Goal: Information Seeking & Learning: Find specific fact

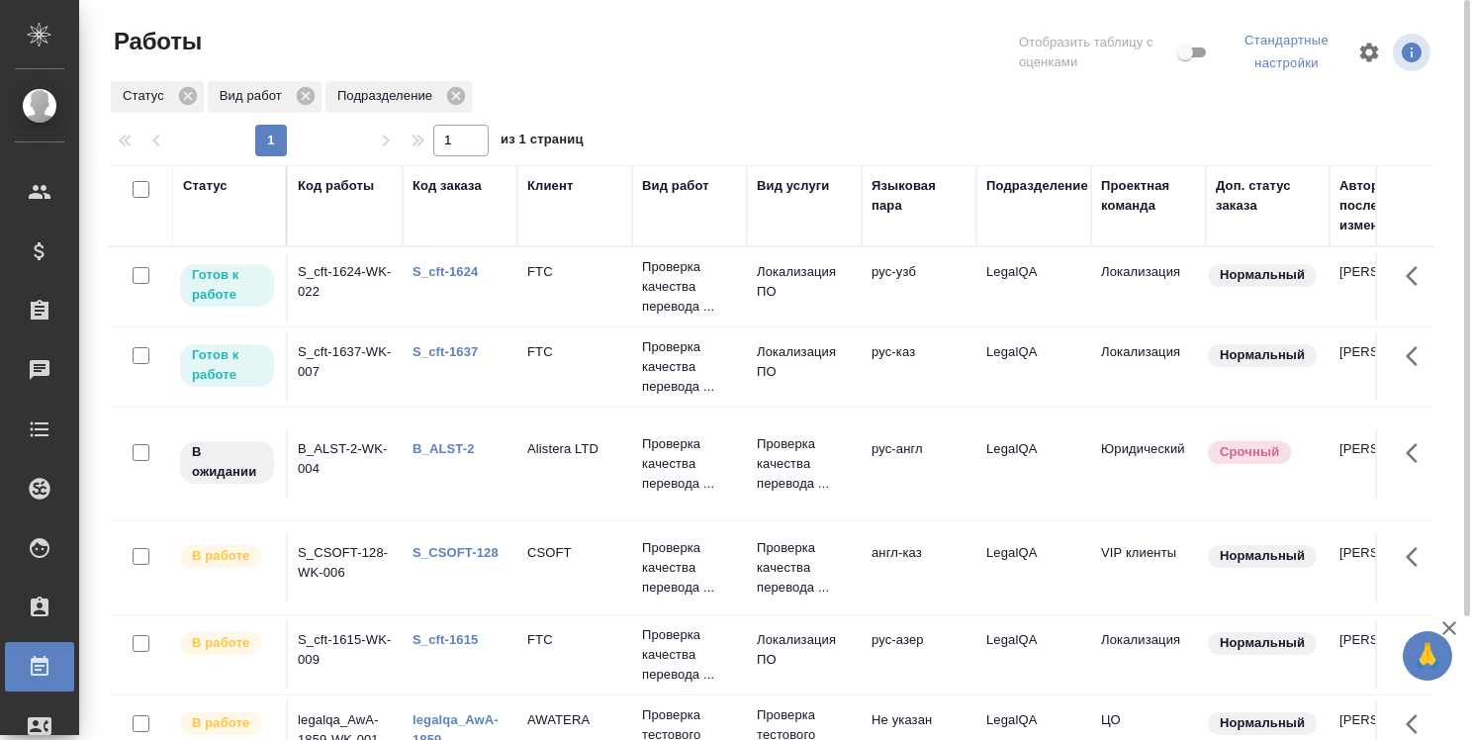
click at [853, 67] on div at bounding box center [779, 52] width 447 height 53
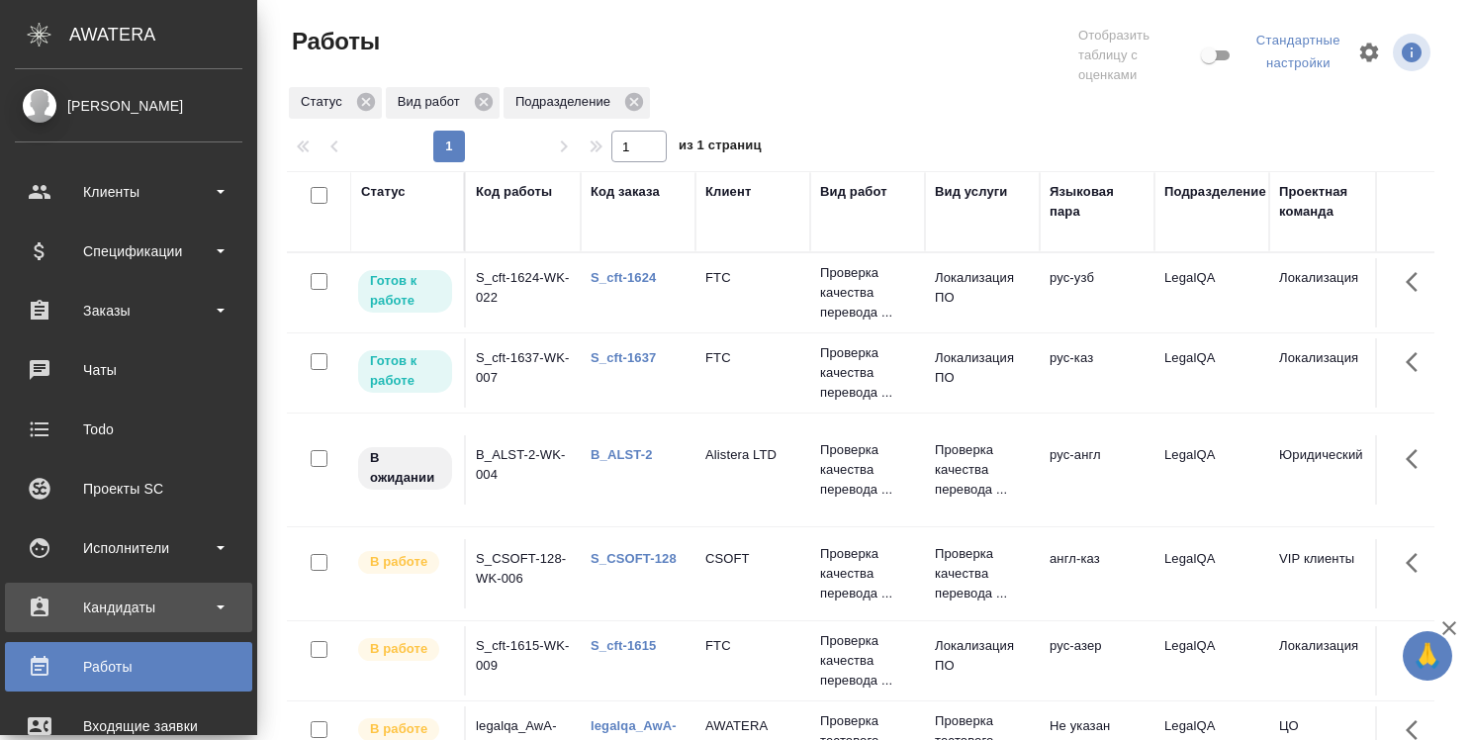
click at [133, 597] on div "Кандидаты" at bounding box center [128, 607] width 227 height 30
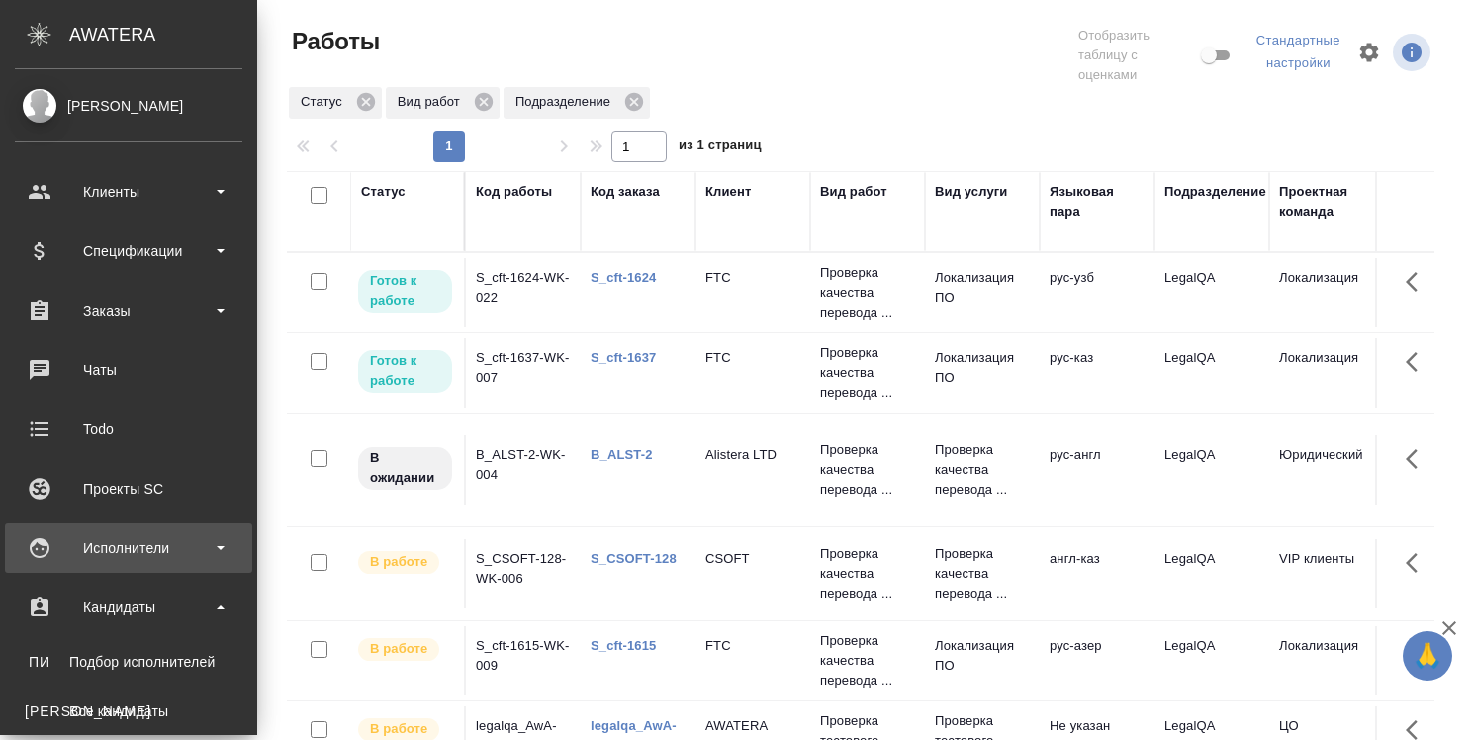
click at [108, 554] on div "Исполнители" at bounding box center [128, 548] width 227 height 30
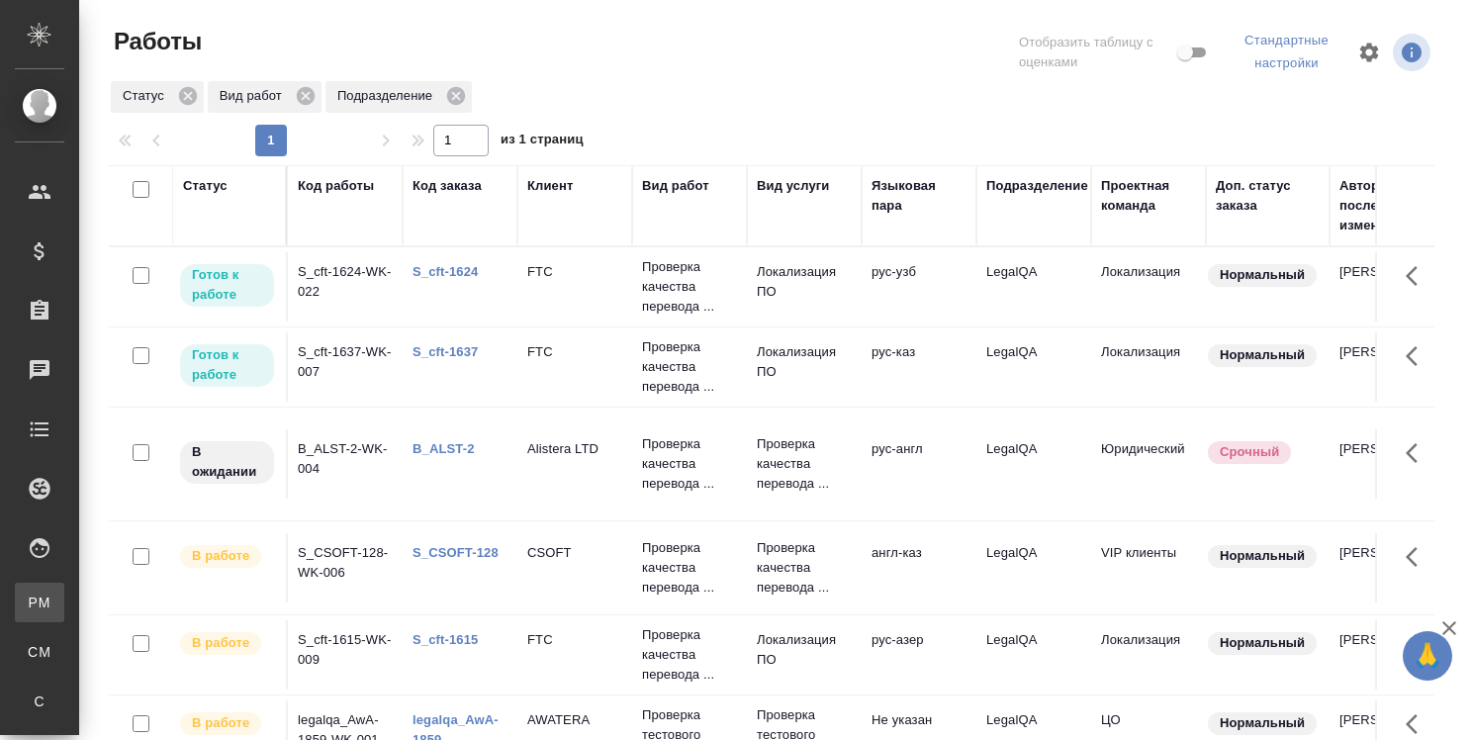
click at [30, 600] on div "Для PM/LQA" at bounding box center [15, 602] width 30 height 20
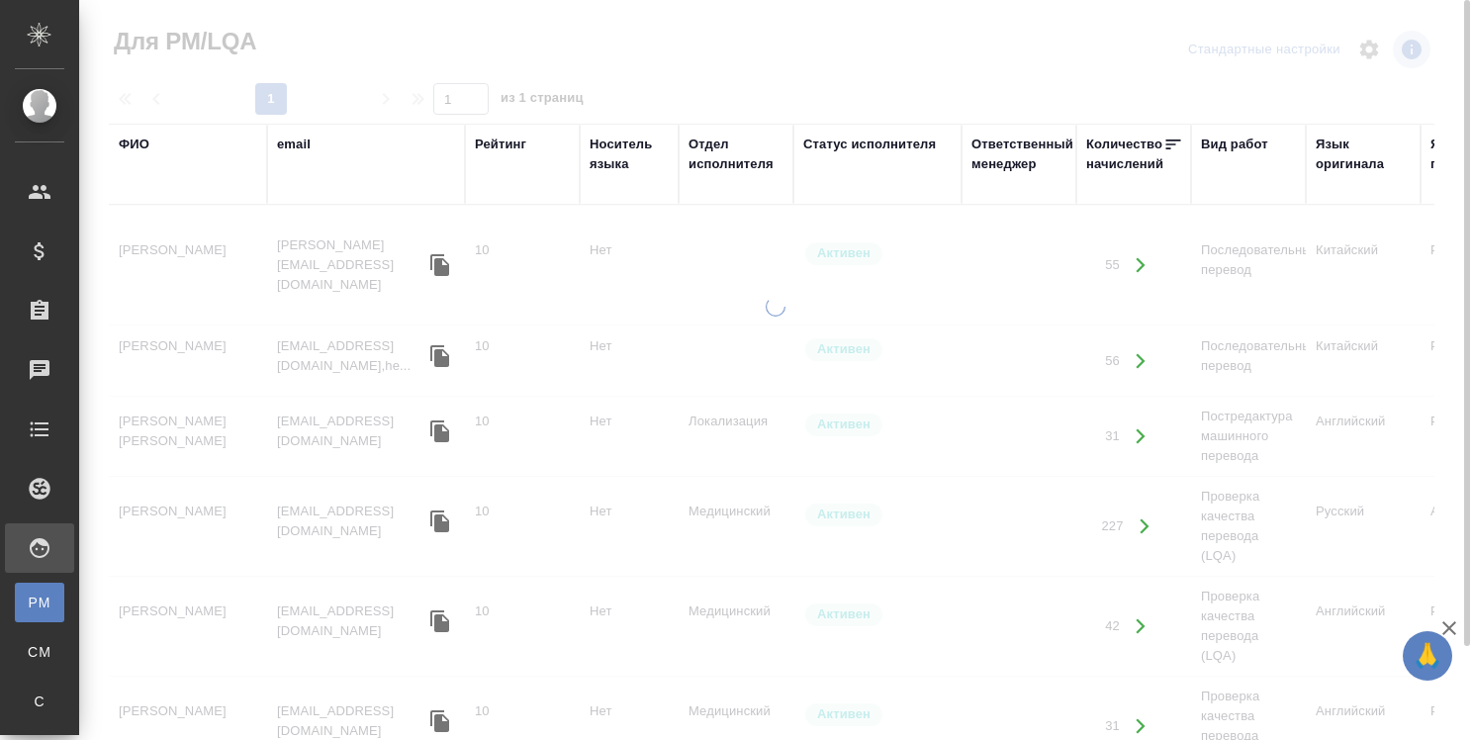
click at [1352, 157] on div "Язык оригинала" at bounding box center [1362, 155] width 95 height 40
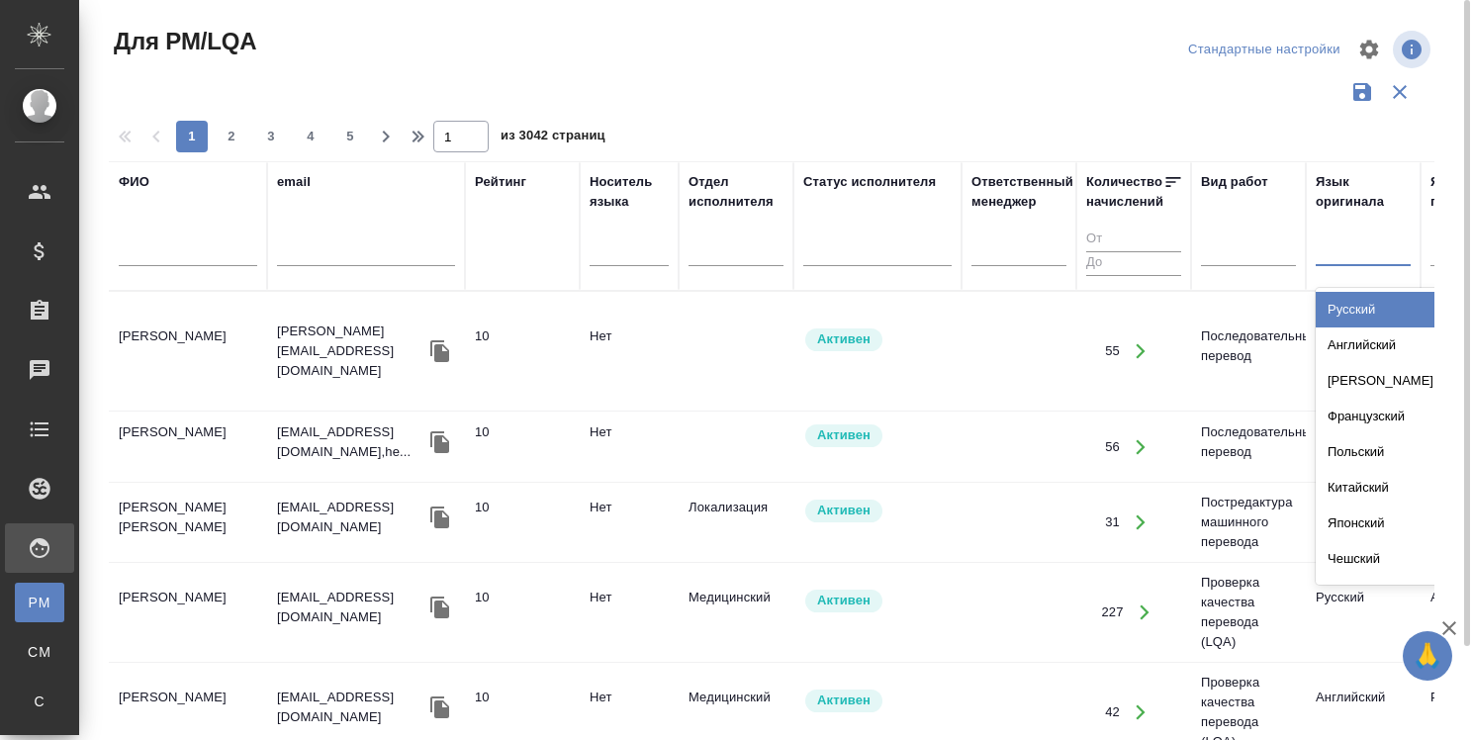
click at [1327, 241] on div at bounding box center [1362, 246] width 95 height 29
type input "кор"
click at [1348, 317] on div "Корейский" at bounding box center [1463, 310] width 297 height 36
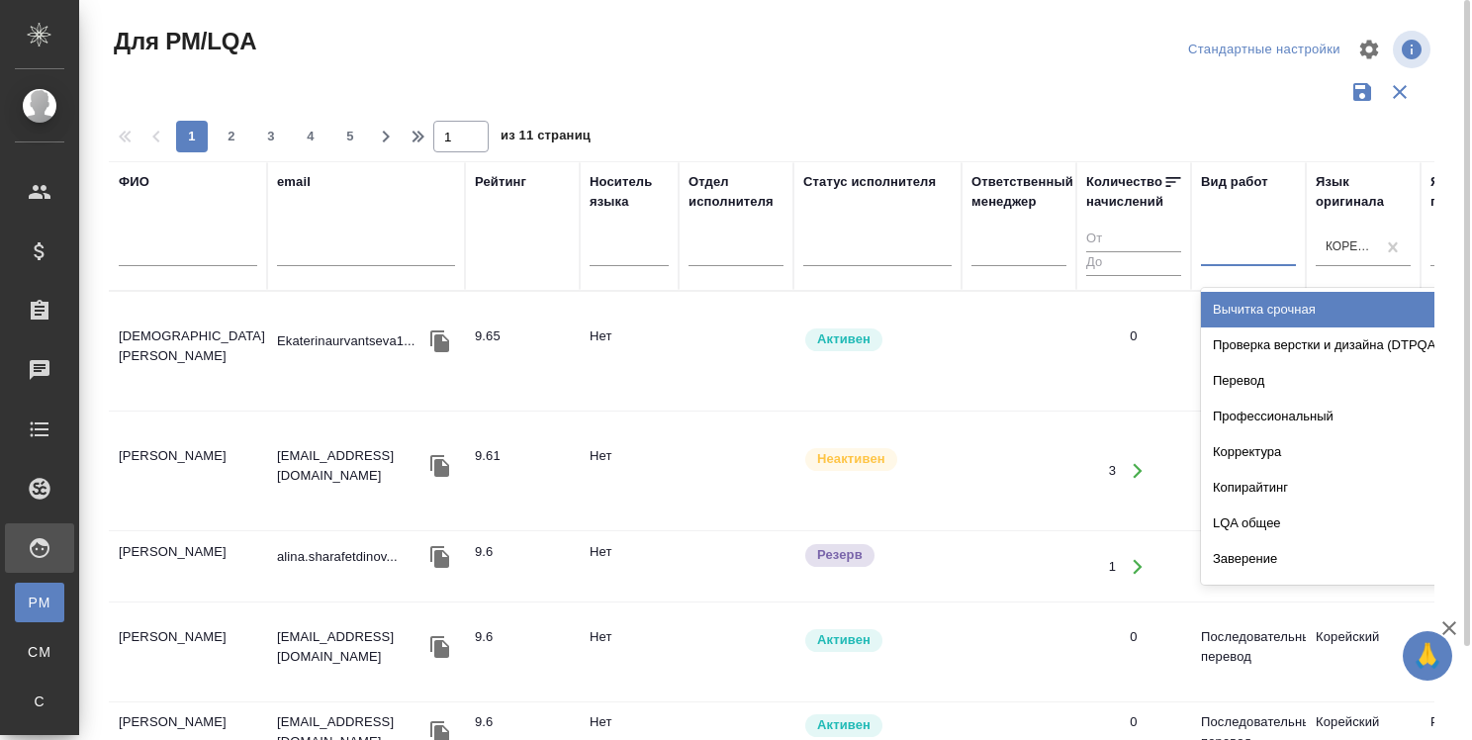
click at [1246, 244] on div at bounding box center [1248, 246] width 95 height 29
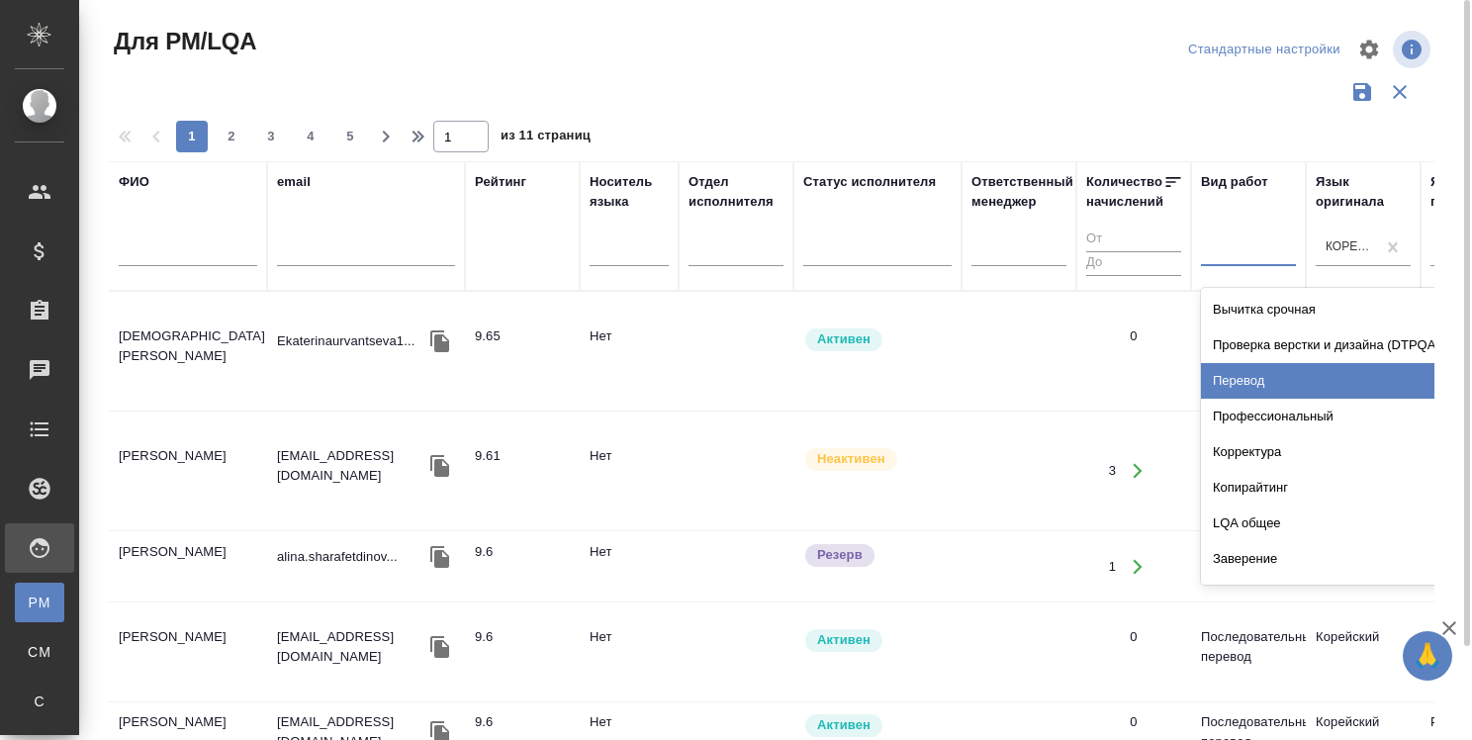
click at [1242, 382] on div "Перевод" at bounding box center [1349, 381] width 297 height 36
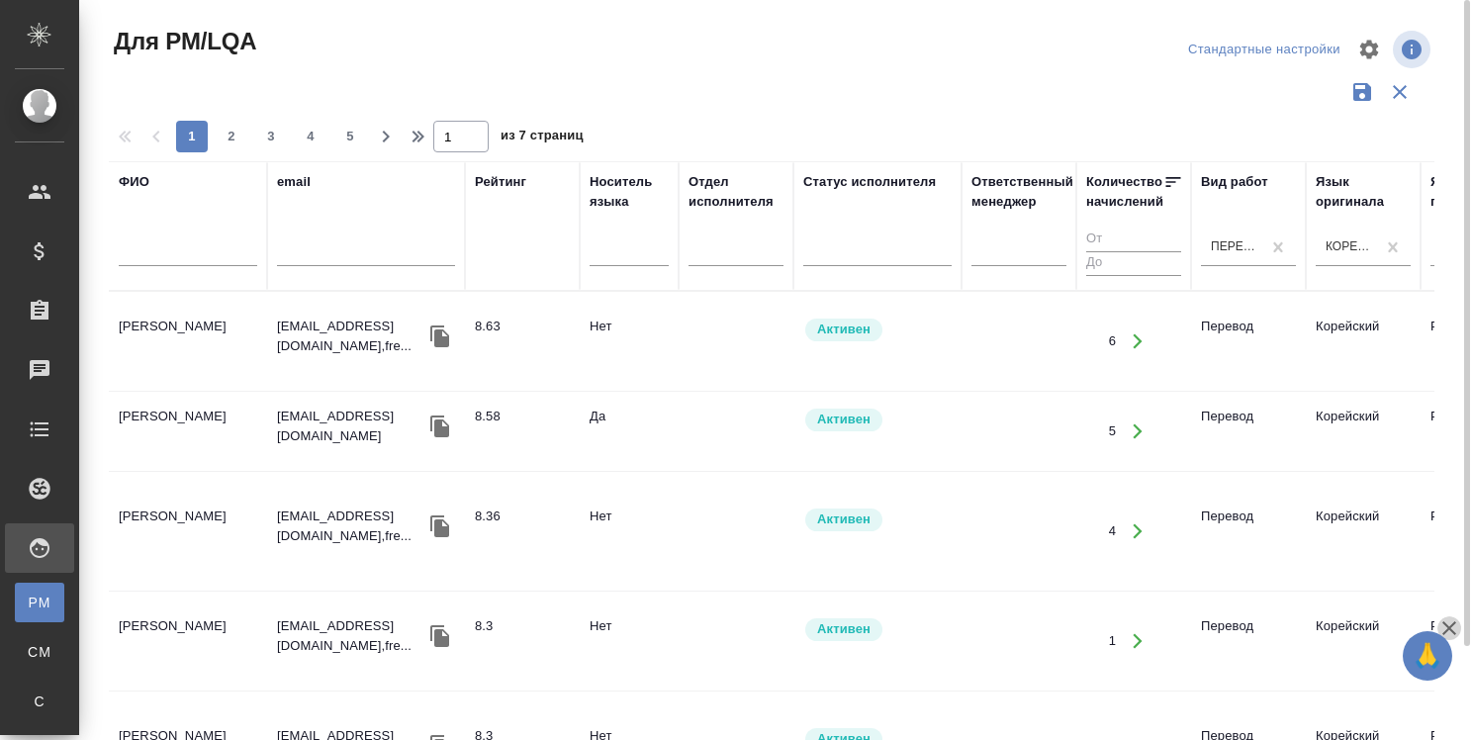
click at [1445, 636] on icon "button" at bounding box center [1449, 628] width 24 height 24
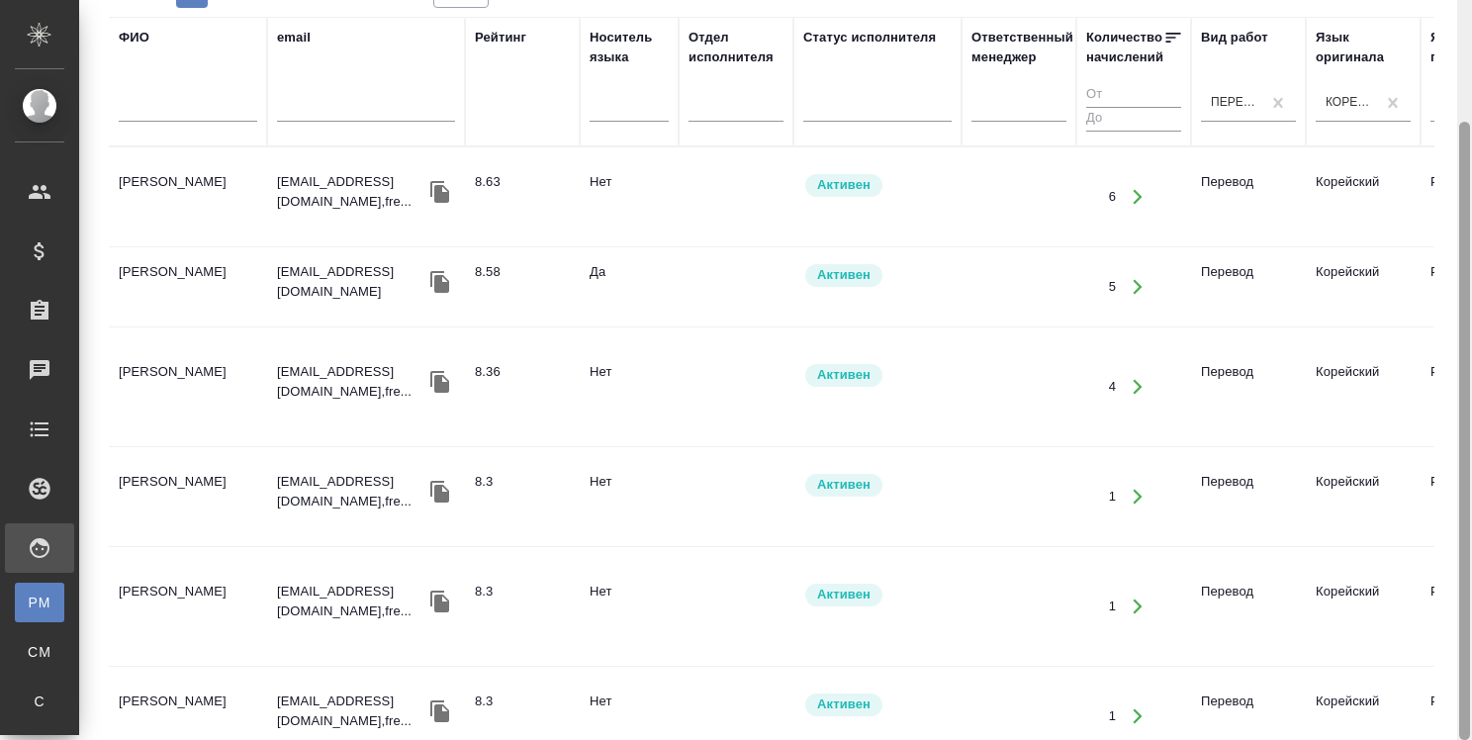
drag, startPoint x: 1470, startPoint y: 626, endPoint x: 1462, endPoint y: 729, distance: 103.2
click at [1462, 729] on div at bounding box center [1464, 370] width 15 height 740
drag, startPoint x: 1467, startPoint y: 645, endPoint x: 1460, endPoint y: 734, distance: 89.3
click at [1460, 734] on div at bounding box center [1464, 431] width 11 height 618
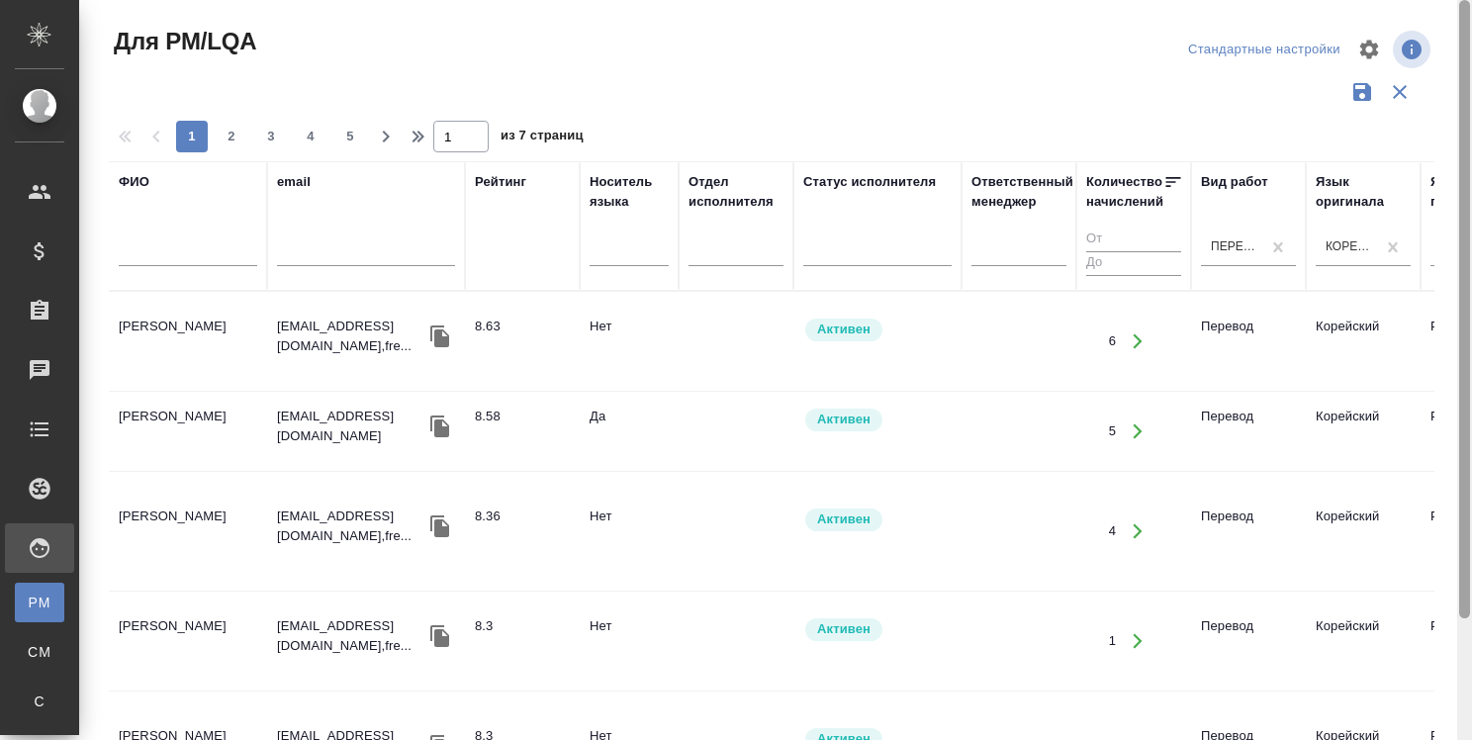
drag, startPoint x: 1467, startPoint y: 219, endPoint x: 1464, endPoint y: 16, distance: 202.8
click at [1464, 16] on div at bounding box center [1464, 309] width 11 height 618
click at [384, 138] on icon "button" at bounding box center [386, 137] width 24 height 24
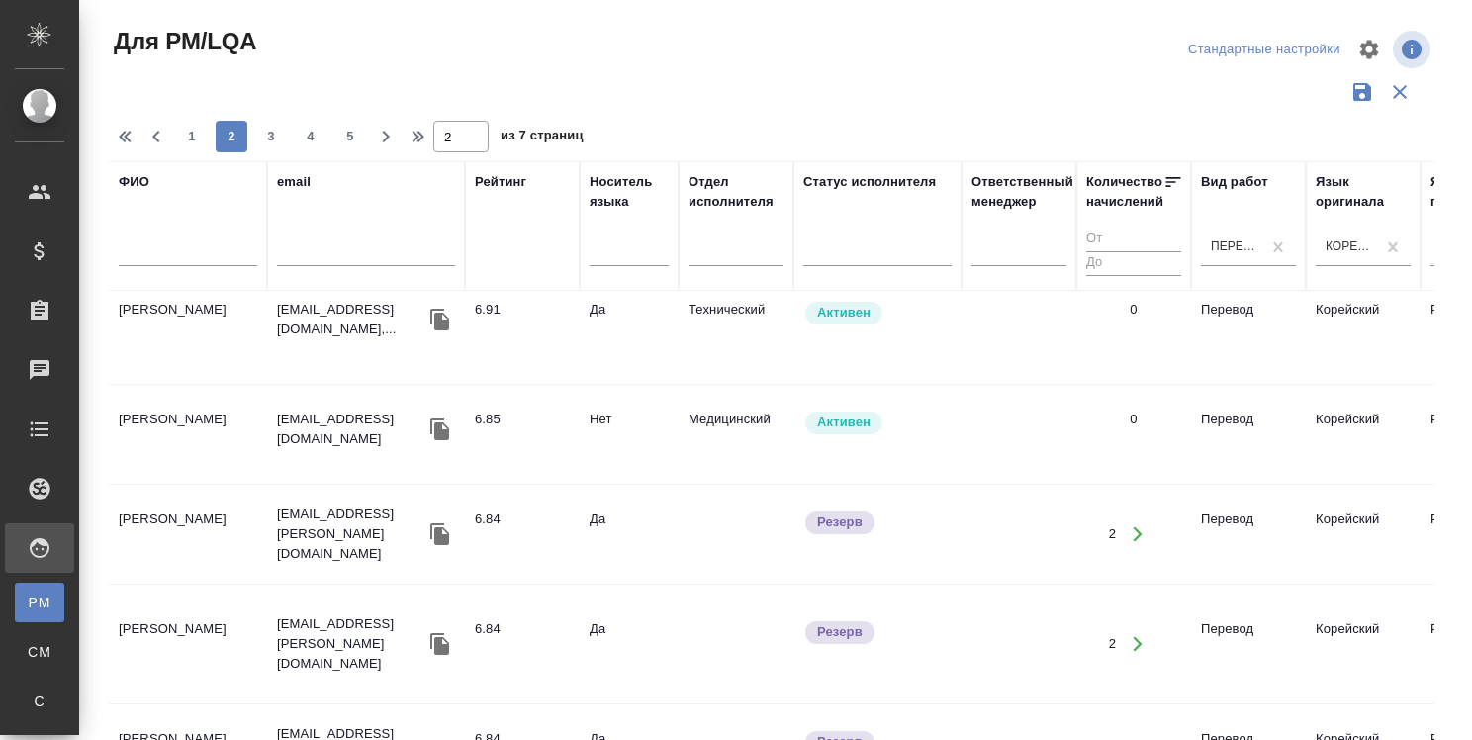
scroll to position [997, 0]
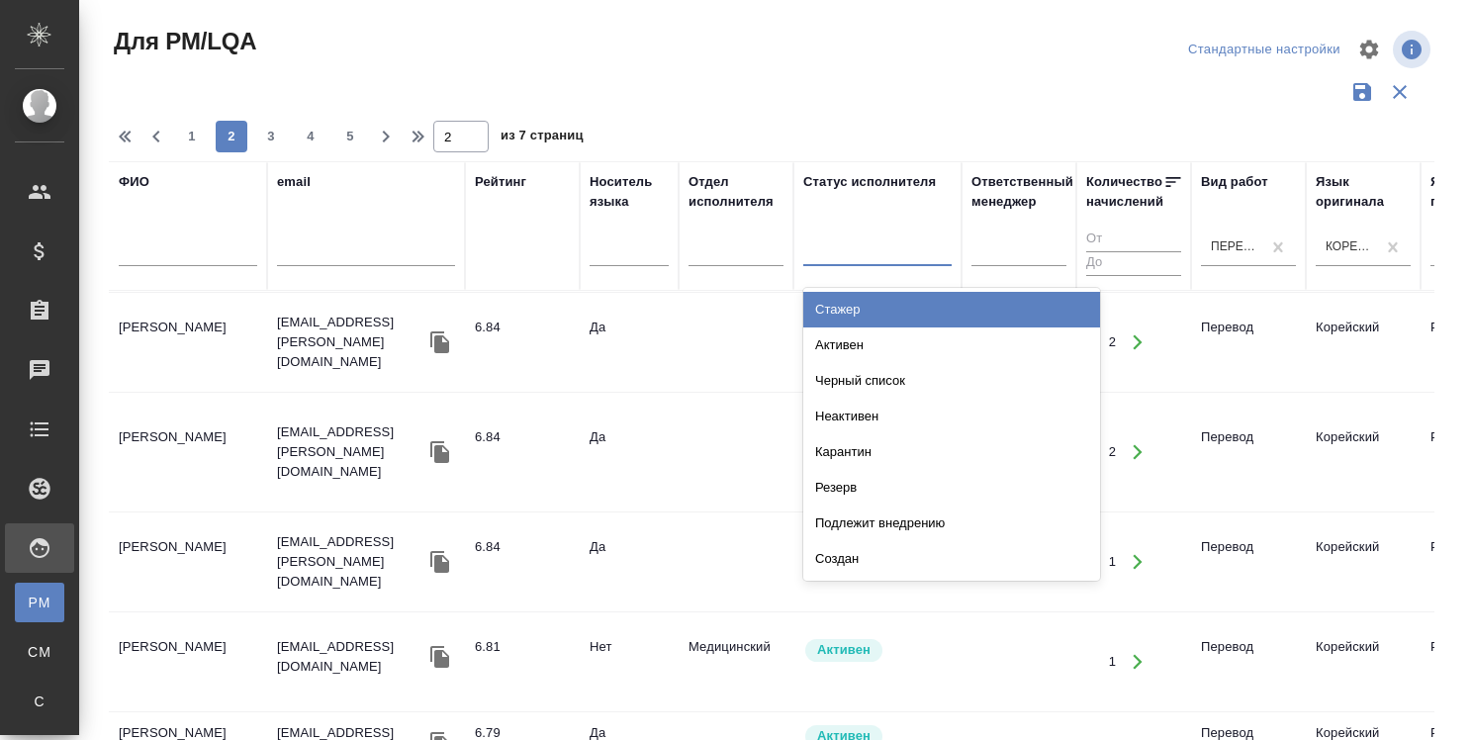
click at [864, 261] on div at bounding box center [877, 247] width 148 height 38
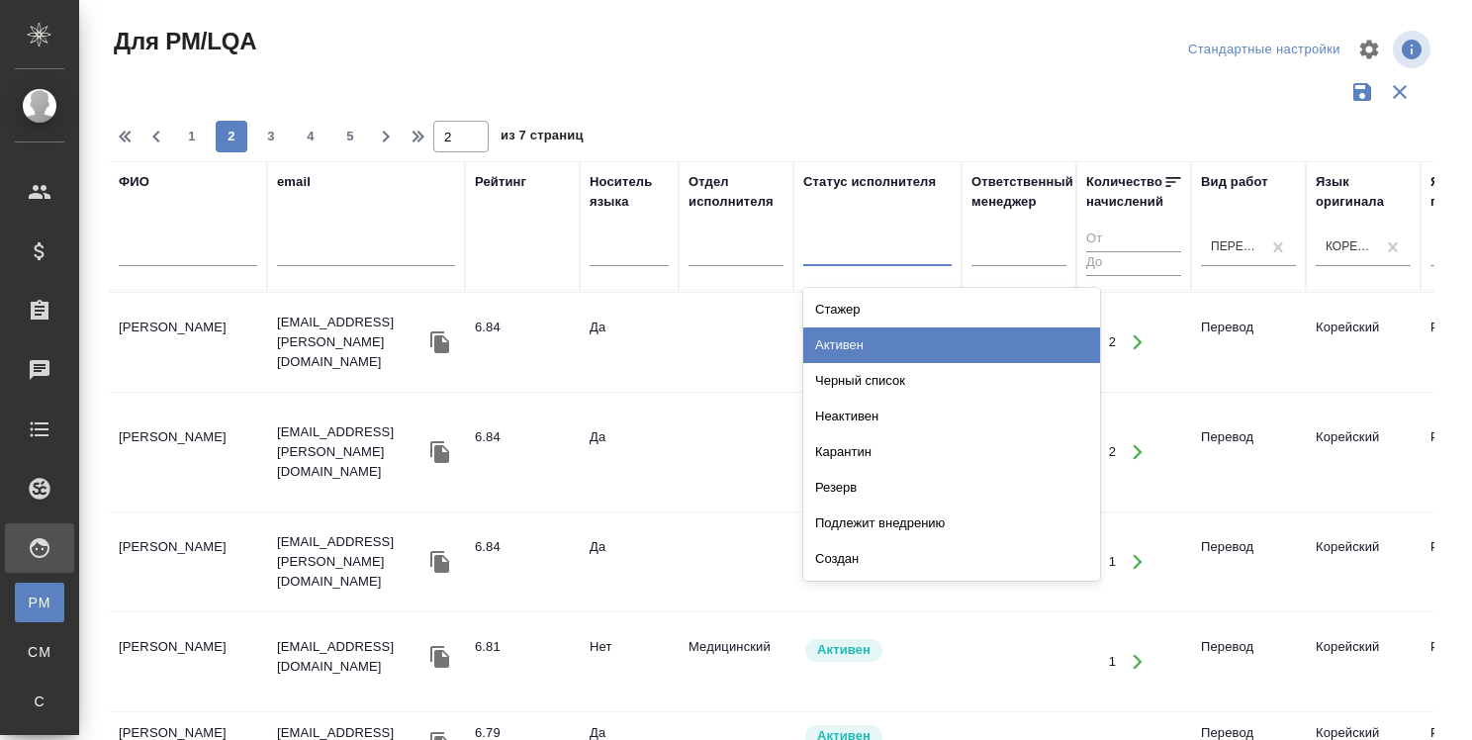
click at [853, 340] on div "Активен" at bounding box center [951, 345] width 297 height 36
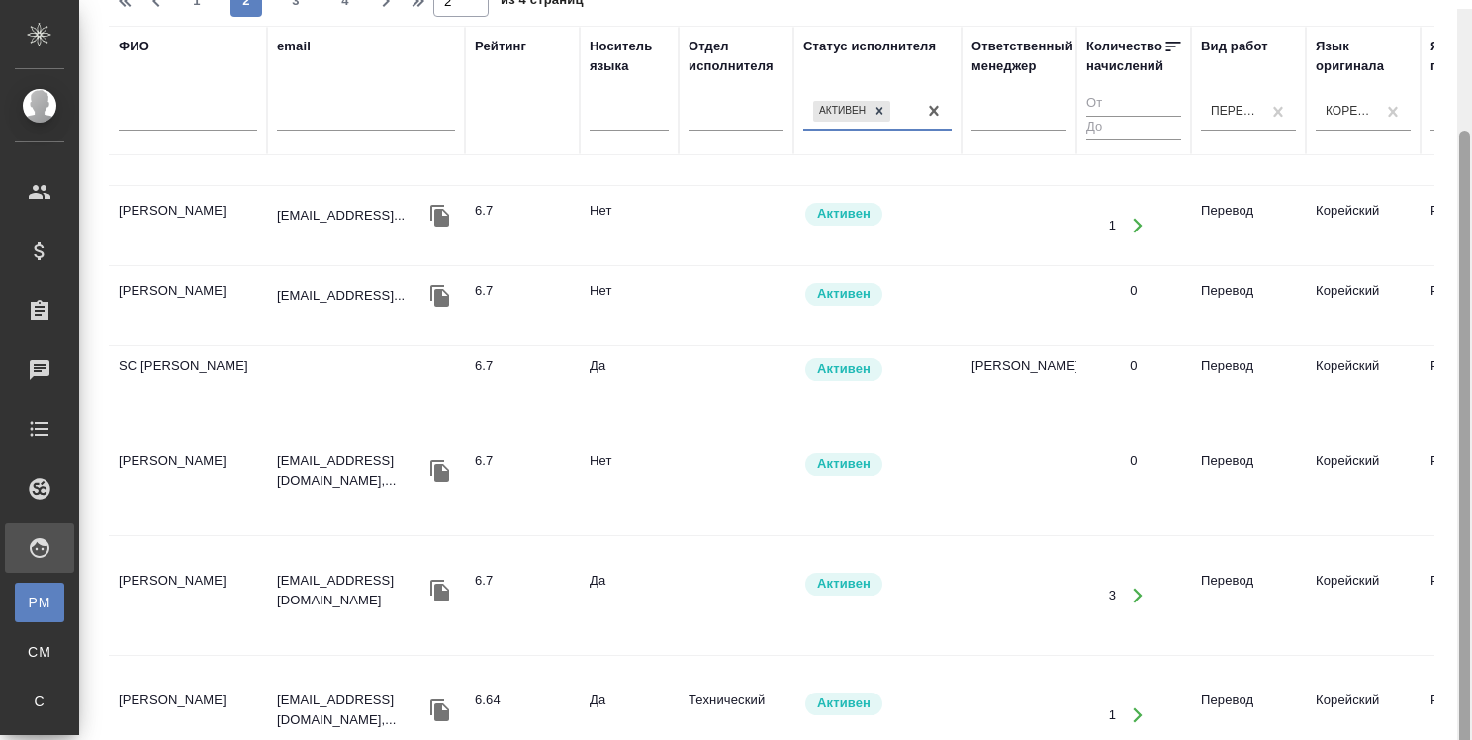
scroll to position [144, 0]
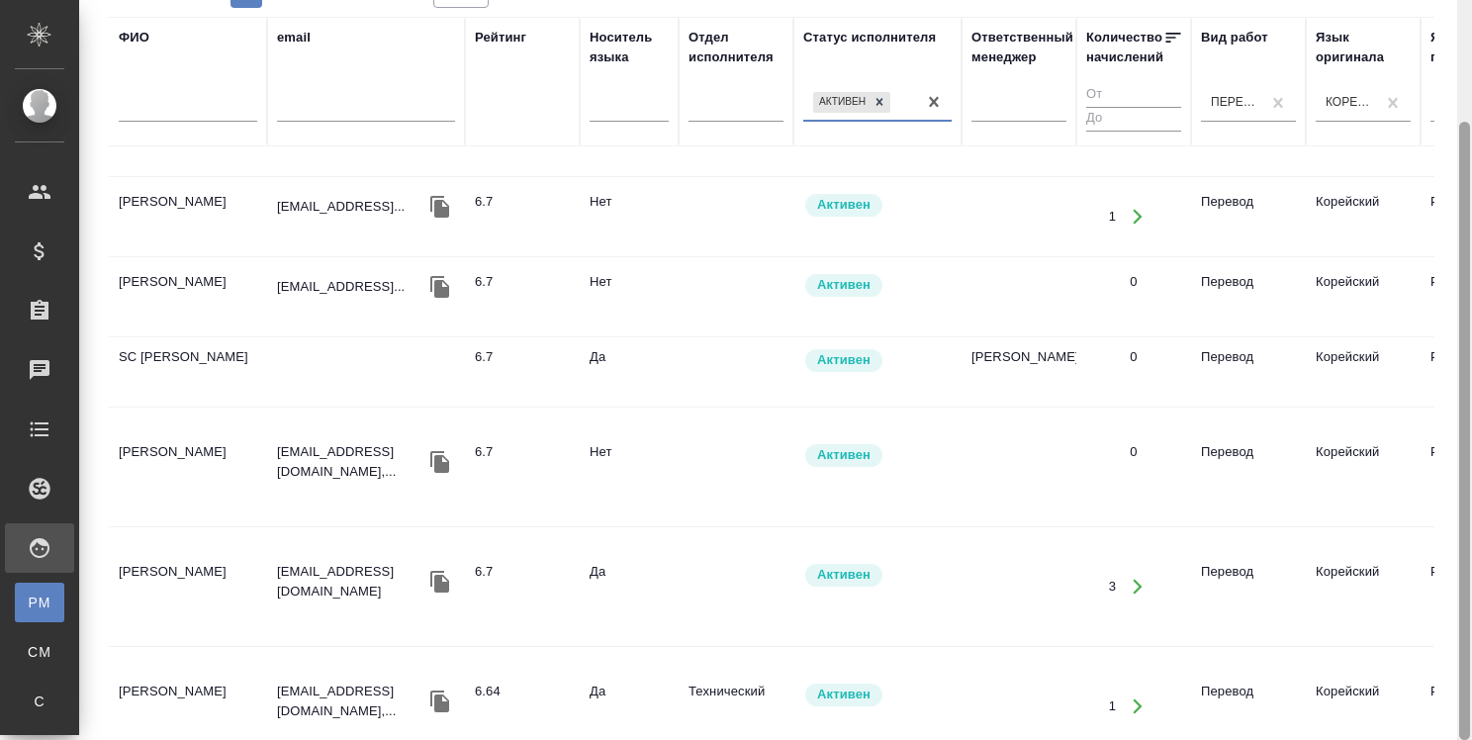
drag, startPoint x: 1463, startPoint y: 601, endPoint x: 1469, endPoint y: 778, distance: 177.1
click at [1469, 739] on html ".cls-1 fill:#fff; AWATERA [PERSON_NAME] Спецификации Заказы 0 Чаты Todo Проекты…" at bounding box center [736, 370] width 1472 height 740
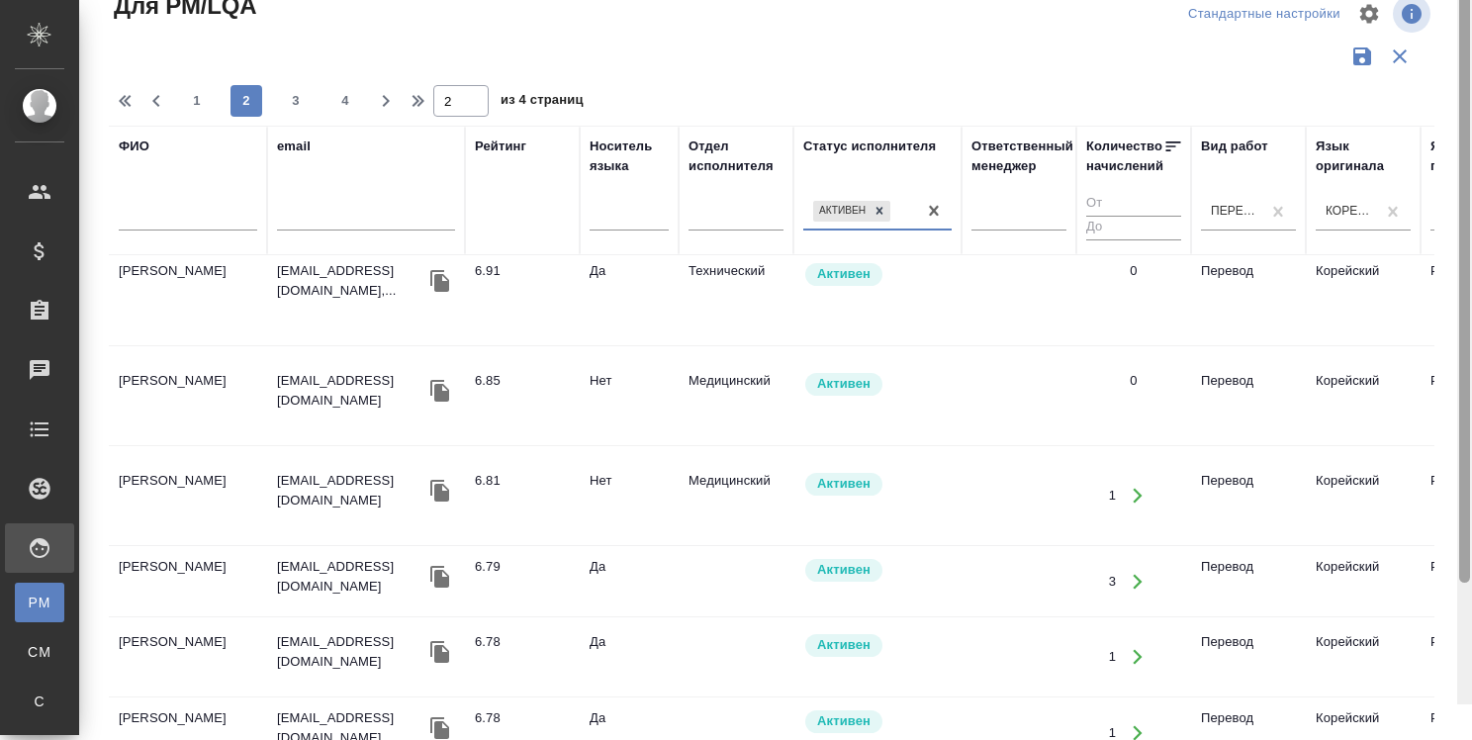
scroll to position [0, 0]
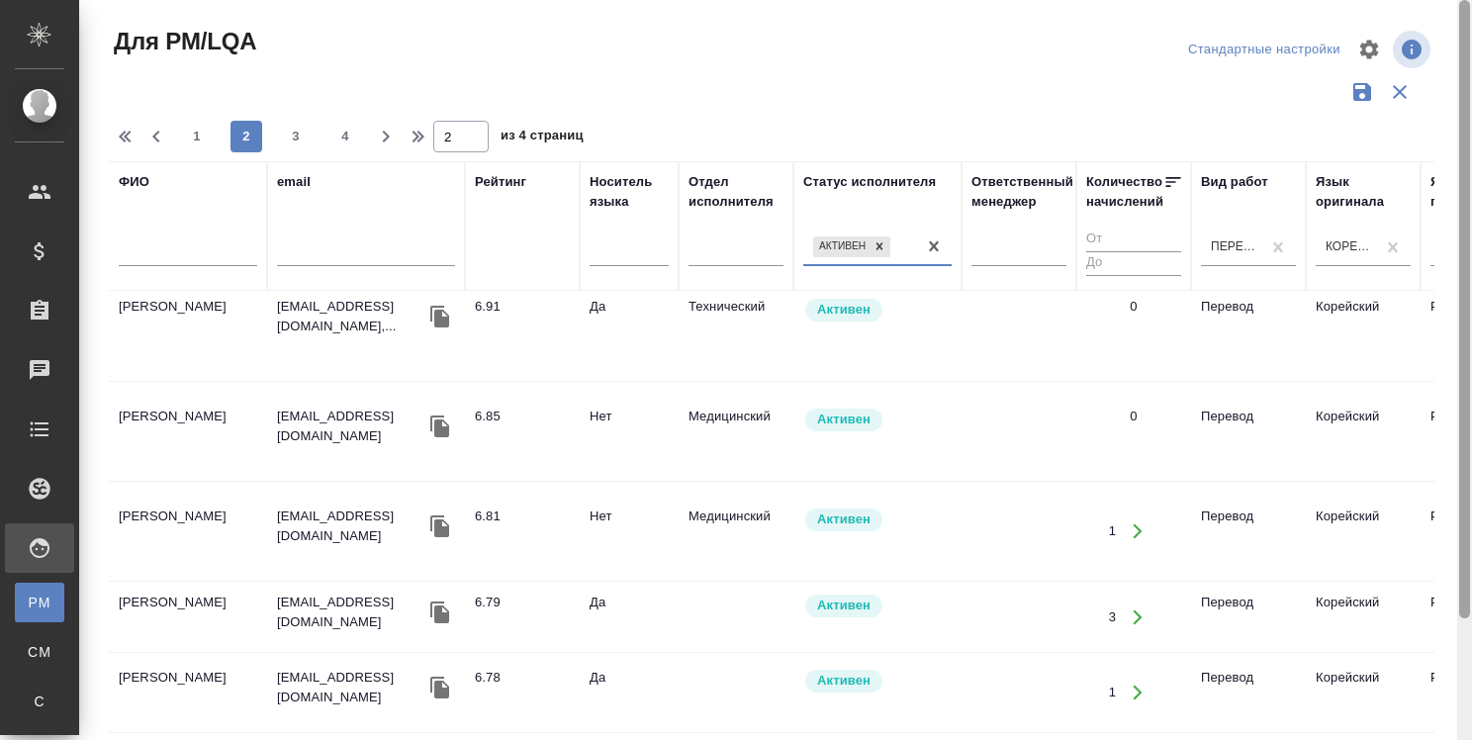
drag, startPoint x: 1469, startPoint y: 172, endPoint x: 1471, endPoint y: 6, distance: 166.2
click at [1471, 6] on div at bounding box center [1464, 370] width 15 height 740
click at [300, 146] on button "3" at bounding box center [296, 137] width 32 height 32
type input "3"
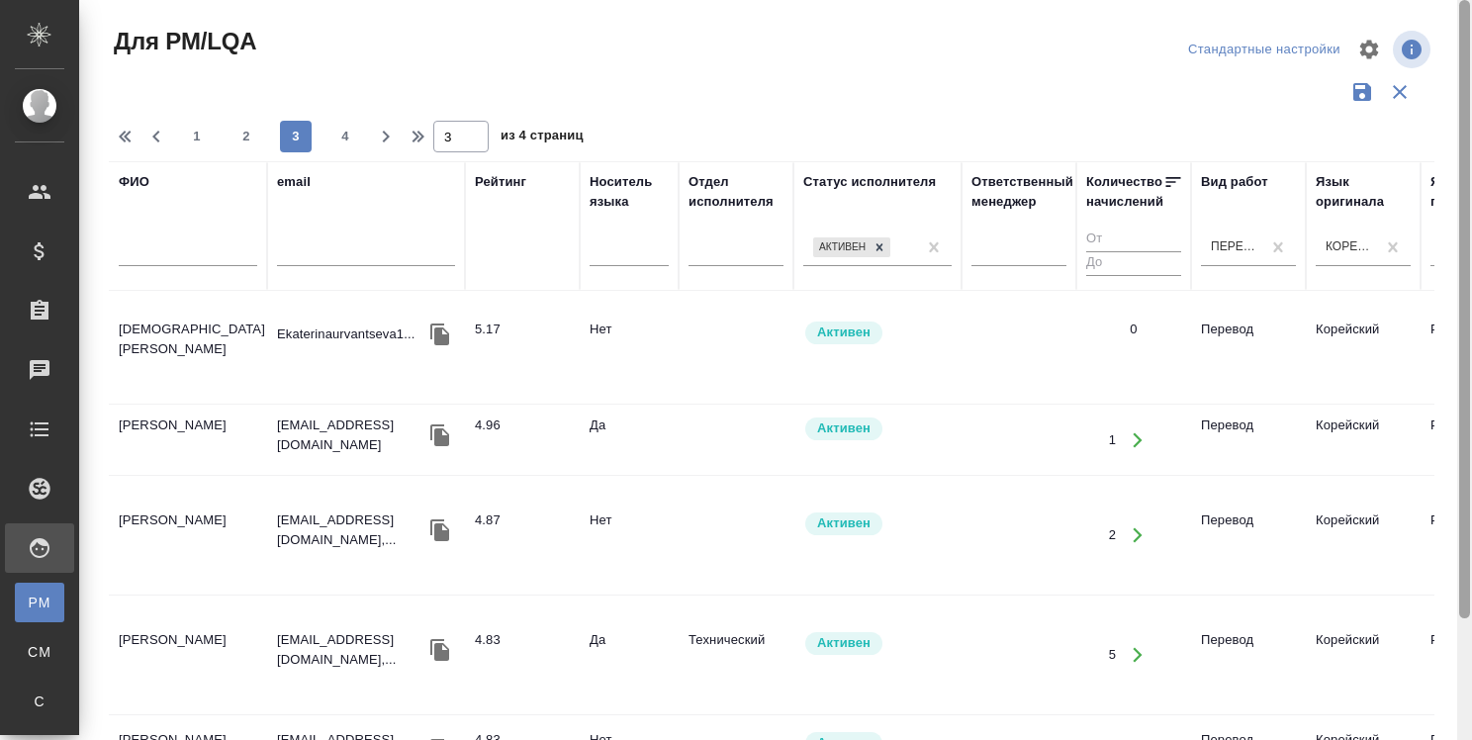
scroll to position [144, 0]
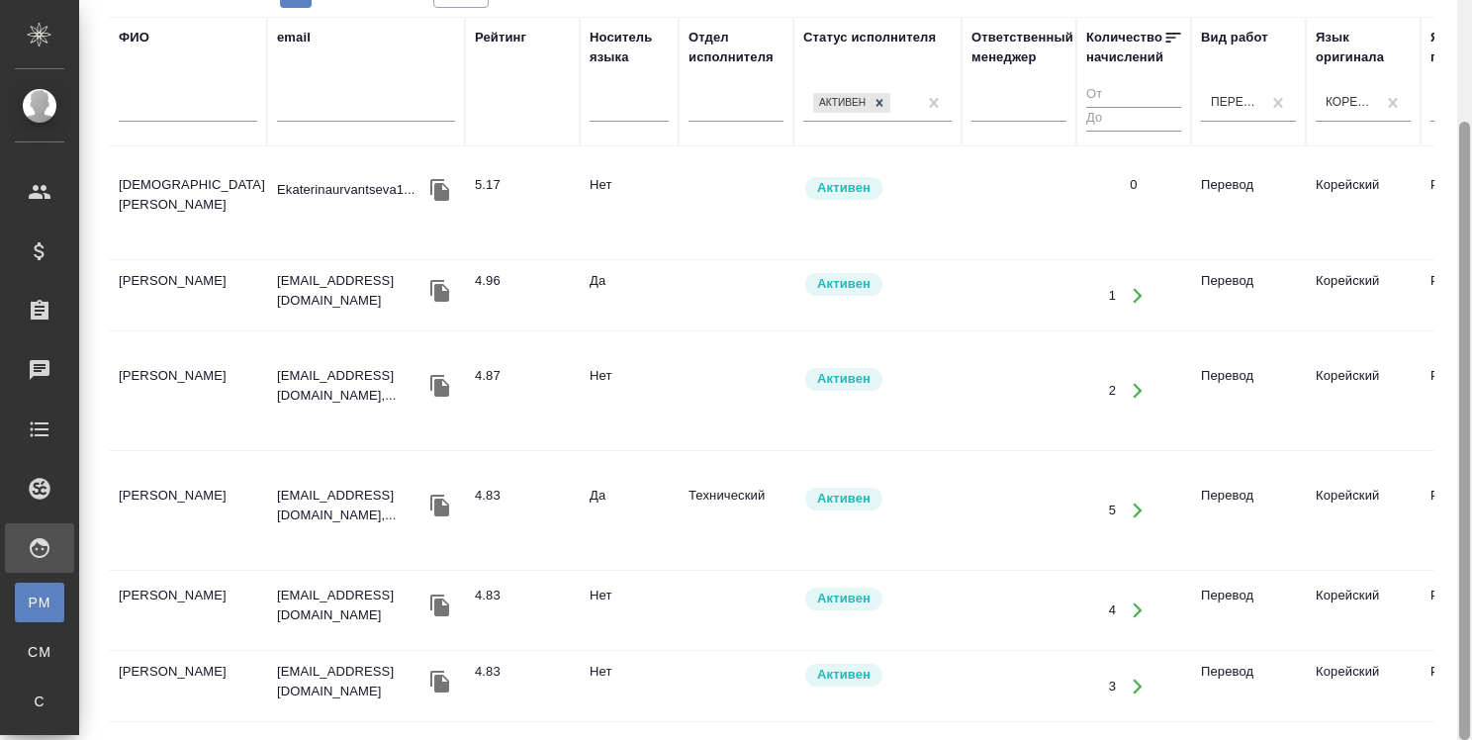
drag, startPoint x: 1461, startPoint y: 569, endPoint x: 1461, endPoint y: 778, distance: 209.7
click at [1461, 739] on html ".cls-1 fill:#fff; AWATERA [PERSON_NAME] Спецификации Заказы 0 Чаты Todo Проекты…" at bounding box center [736, 370] width 1472 height 740
